Goal: Task Accomplishment & Management: Complete application form

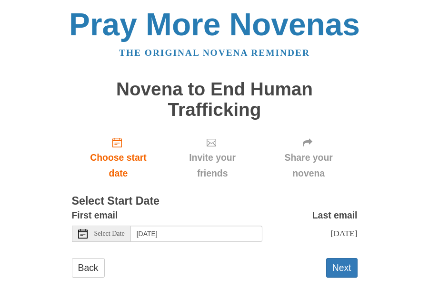
scroll to position [14, 0]
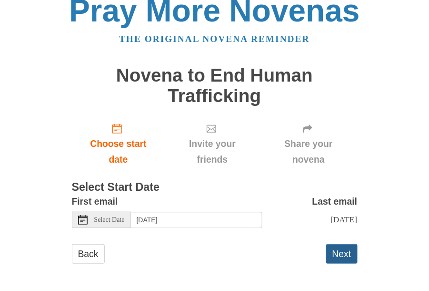
click at [335, 252] on button "Next" at bounding box center [341, 254] width 31 height 20
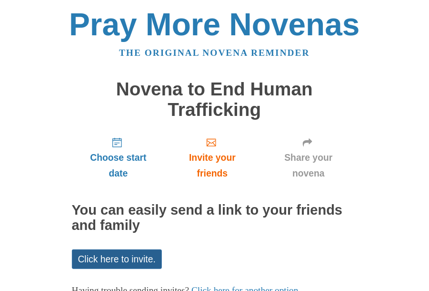
scroll to position [68, 0]
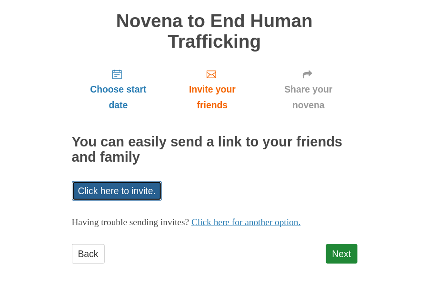
click at [93, 181] on link "Click here to invite." at bounding box center [117, 191] width 91 height 20
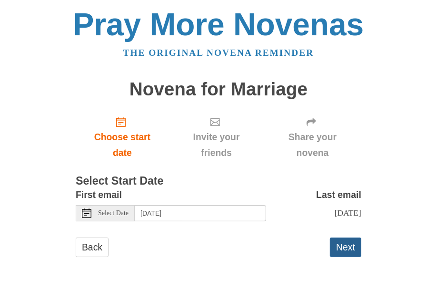
click at [341, 245] on button "Next" at bounding box center [345, 247] width 31 height 20
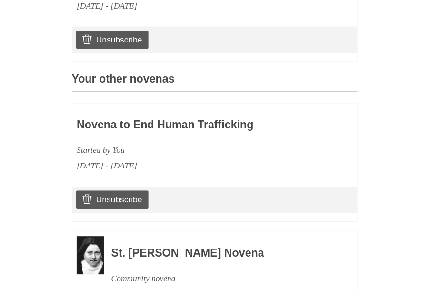
scroll to position [466, 0]
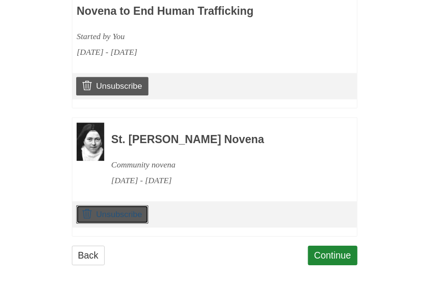
drag, startPoint x: 115, startPoint y: 210, endPoint x: 262, endPoint y: 56, distance: 212.7
click at [115, 210] on link "Unsubscribe" at bounding box center [112, 214] width 72 height 18
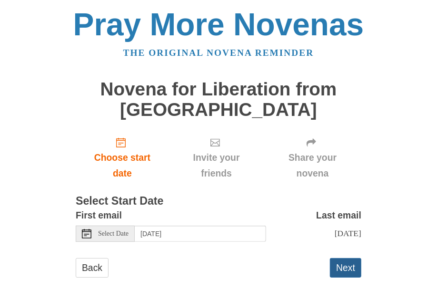
click at [352, 258] on button "Next" at bounding box center [345, 268] width 31 height 20
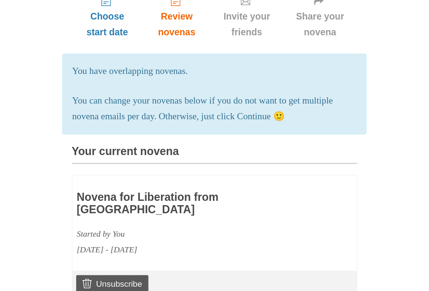
scroll to position [212, 0]
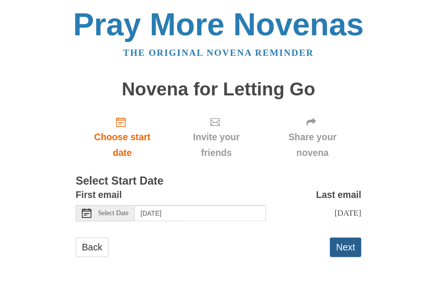
click at [338, 243] on button "Next" at bounding box center [345, 247] width 31 height 20
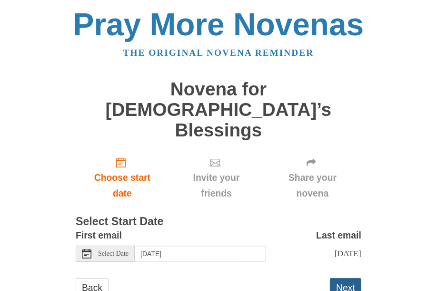
click at [354, 278] on button "Next" at bounding box center [345, 288] width 31 height 20
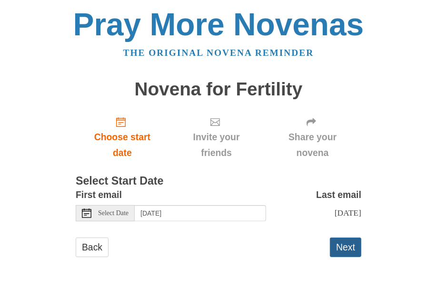
click at [336, 240] on button "Next" at bounding box center [345, 247] width 31 height 20
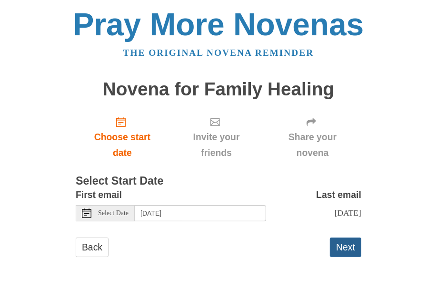
click at [340, 240] on button "Next" at bounding box center [345, 247] width 31 height 20
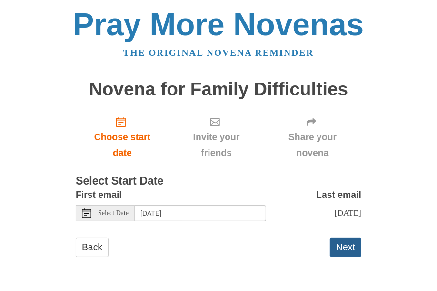
click at [343, 251] on button "Next" at bounding box center [345, 247] width 31 height 20
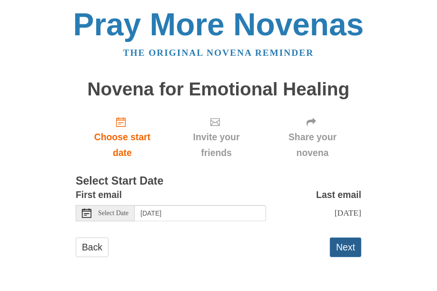
click at [344, 240] on button "Next" at bounding box center [345, 247] width 31 height 20
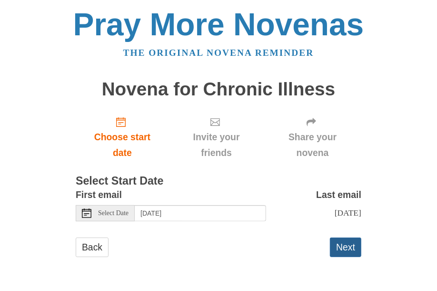
click at [347, 244] on button "Next" at bounding box center [345, 247] width 31 height 20
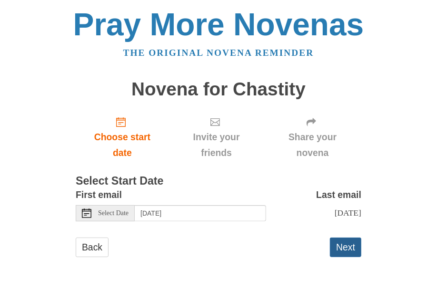
click at [347, 241] on button "Next" at bounding box center [345, 247] width 31 height 20
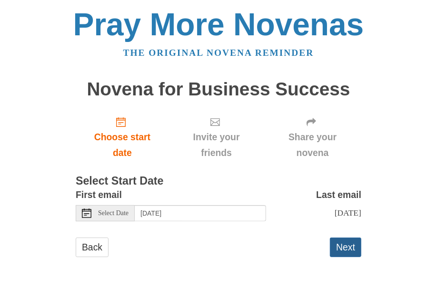
click at [337, 247] on button "Next" at bounding box center [345, 247] width 31 height 20
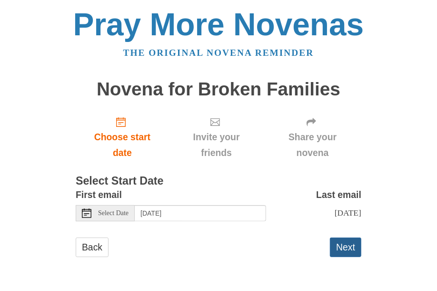
click at [344, 251] on button "Next" at bounding box center [345, 247] width 31 height 20
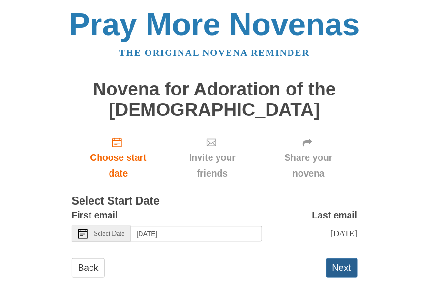
click at [341, 264] on button "Next" at bounding box center [341, 268] width 31 height 20
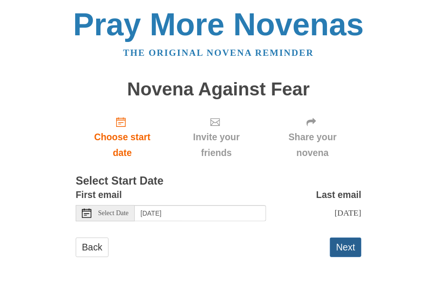
click at [360, 250] on button "Next" at bounding box center [345, 247] width 31 height 20
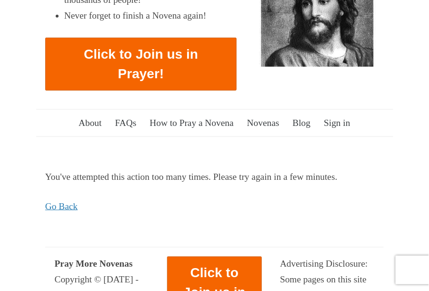
scroll to position [282, 0]
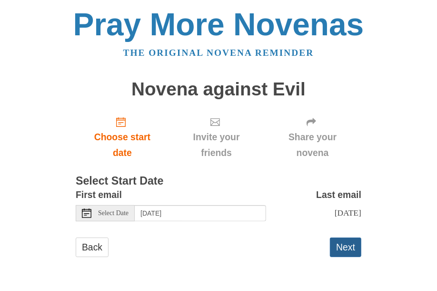
click at [349, 245] on button "Next" at bounding box center [345, 247] width 31 height 20
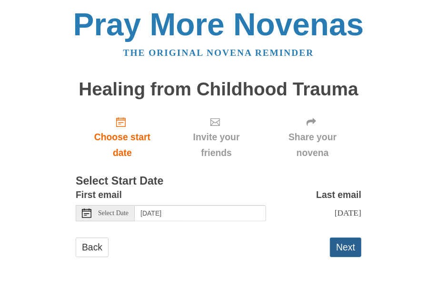
click at [355, 241] on button "Next" at bounding box center [345, 247] width 31 height 20
